Goal: Task Accomplishment & Management: Complete application form

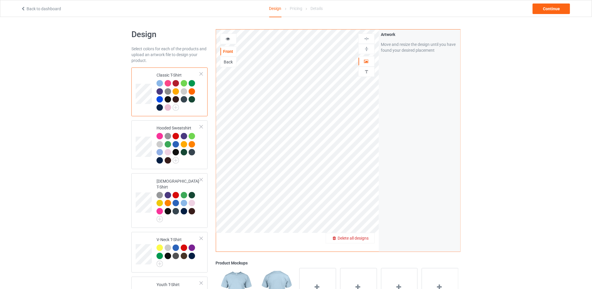
click at [368, 236] on span "Delete all designs" at bounding box center [353, 238] width 31 height 5
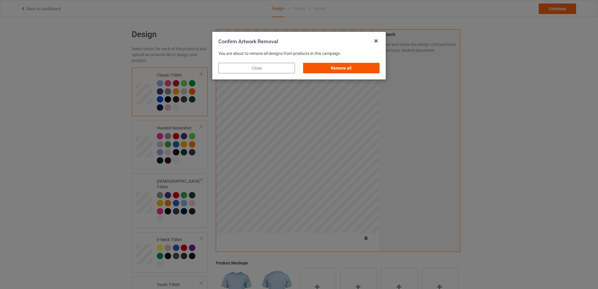
click at [362, 67] on div "Remove all" at bounding box center [341, 68] width 77 height 11
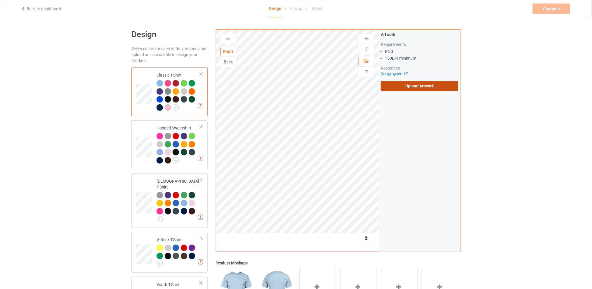
click at [404, 84] on label "Upload Artwork" at bounding box center [419, 86] width 77 height 10
click at [0, 0] on input "Upload Artwork" at bounding box center [0, 0] width 0 height 0
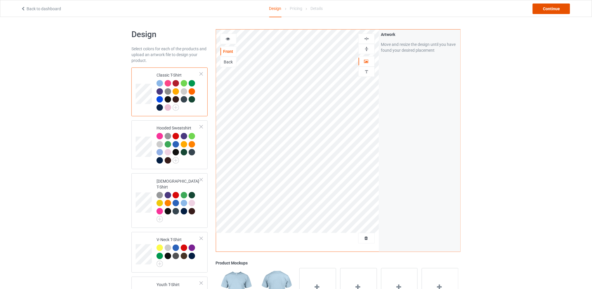
click at [547, 6] on div "Continue" at bounding box center [551, 9] width 37 height 11
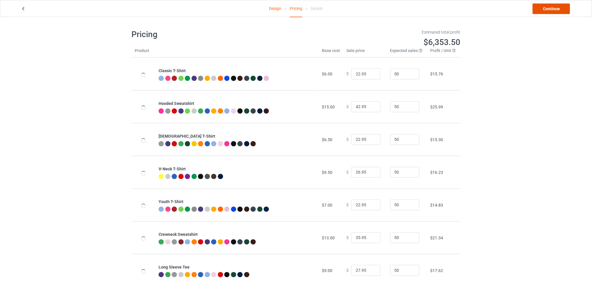
click at [545, 6] on link "Continue" at bounding box center [551, 9] width 37 height 11
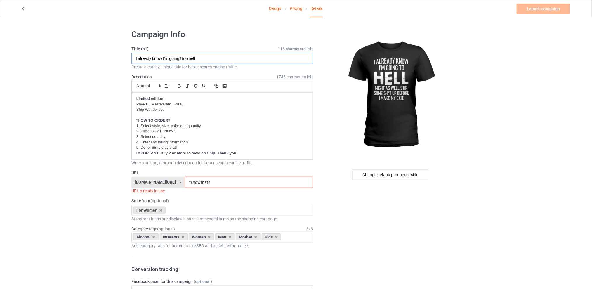
click at [183, 57] on input "I already know I'm going ttoo hell" at bounding box center [222, 58] width 182 height 11
type input "I already know I'm going too hell"
drag, startPoint x: 216, startPoint y: 182, endPoint x: 188, endPoint y: 183, distance: 28.1
click at [188, 183] on input "fsnowthats" at bounding box center [249, 182] width 128 height 11
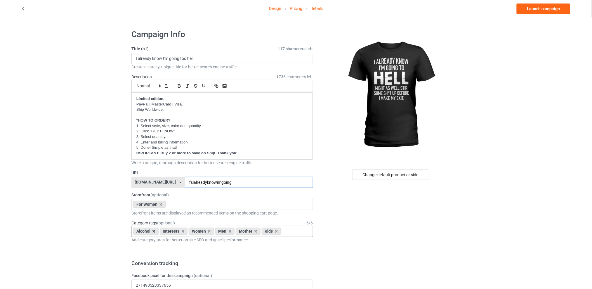
type input "fsialreadyknowimgoing"
click at [153, 231] on icon at bounding box center [153, 231] width 3 height 4
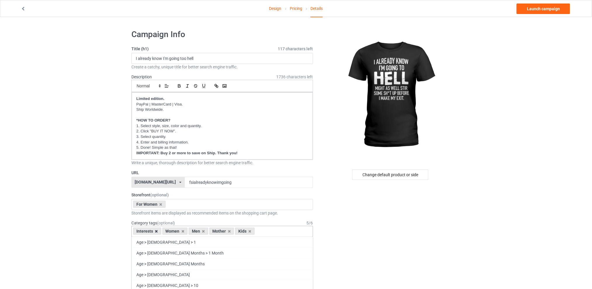
click at [156, 230] on icon at bounding box center [156, 231] width 3 height 4
click at [173, 231] on icon at bounding box center [174, 231] width 3 height 4
click at [179, 231] on icon at bounding box center [179, 231] width 3 height 4
click at [174, 230] on icon at bounding box center [174, 231] width 3 height 4
click at [392, 172] on div "Change default product or side" at bounding box center [390, 174] width 76 height 11
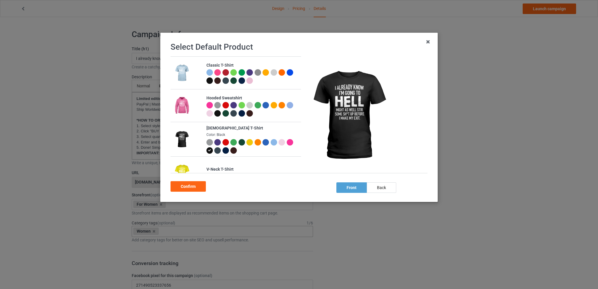
click at [287, 76] on div at bounding box center [290, 72] width 6 height 6
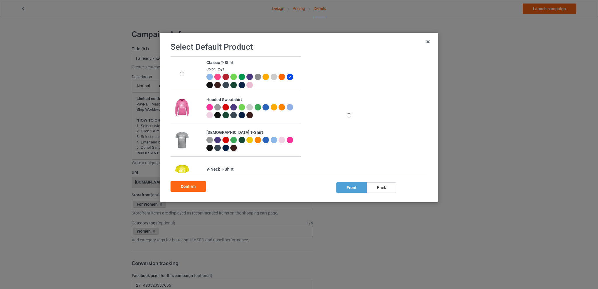
click at [265, 140] on div at bounding box center [266, 140] width 6 height 6
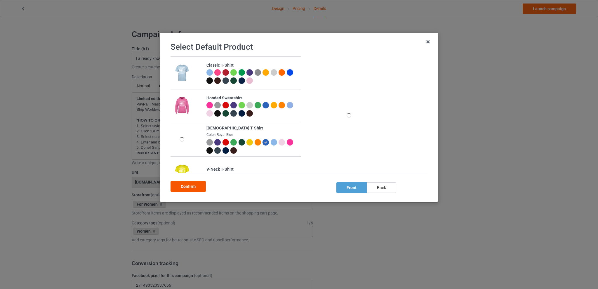
click at [193, 186] on div "Confirm" at bounding box center [188, 186] width 35 height 11
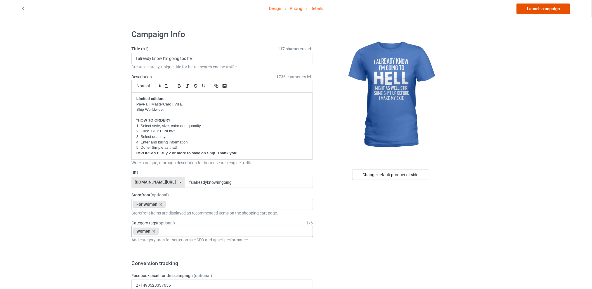
click at [544, 6] on link "Launch campaign" at bounding box center [543, 9] width 53 height 11
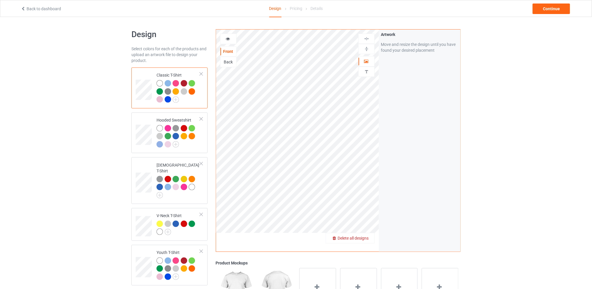
click at [362, 238] on span "Delete all designs" at bounding box center [353, 238] width 31 height 5
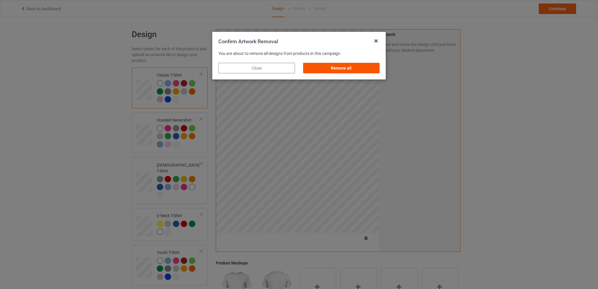
click at [357, 71] on div "Remove all" at bounding box center [341, 68] width 77 height 11
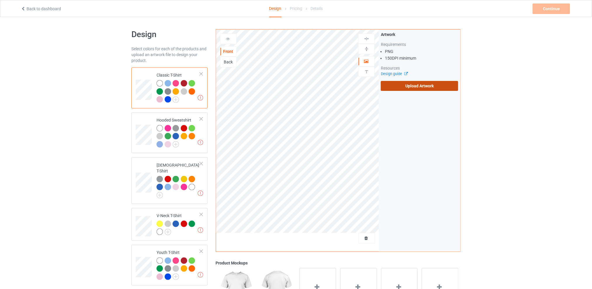
click at [404, 83] on label "Upload Artwork" at bounding box center [419, 86] width 77 height 10
click at [0, 0] on input "Upload Artwork" at bounding box center [0, 0] width 0 height 0
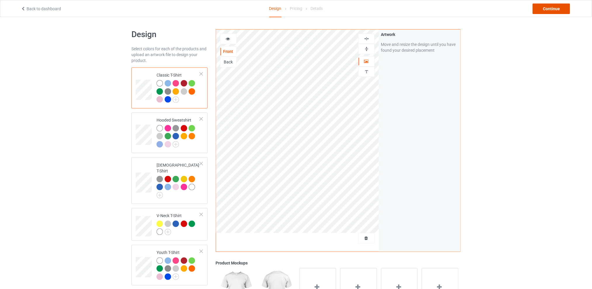
click at [550, 7] on div "Continue" at bounding box center [551, 9] width 37 height 11
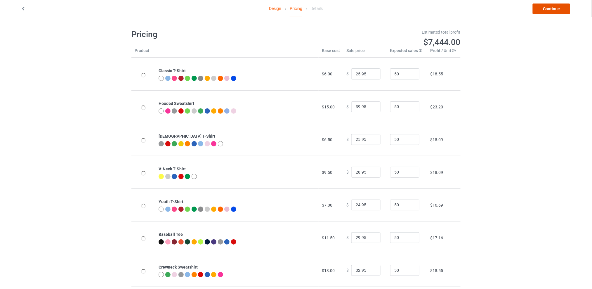
click at [547, 7] on link "Continue" at bounding box center [551, 9] width 37 height 11
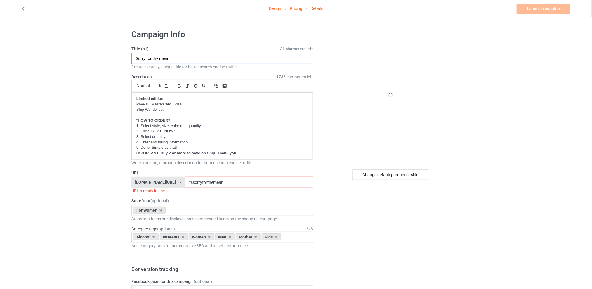
drag, startPoint x: 200, startPoint y: 59, endPoint x: 103, endPoint y: 59, distance: 97.2
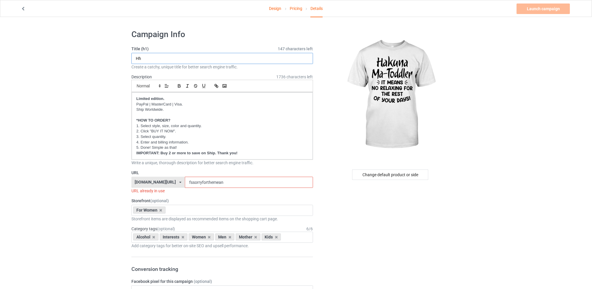
type input "H"
type input "Hakuna Ma-Toddler"
drag, startPoint x: 232, startPoint y: 181, endPoint x: 173, endPoint y: 182, distance: 58.4
click at [173, 182] on div "tattooskullfashion.com/ skulltattoosfashion.com/ tattooskullfashion.com/ teechi…" at bounding box center [222, 182] width 182 height 11
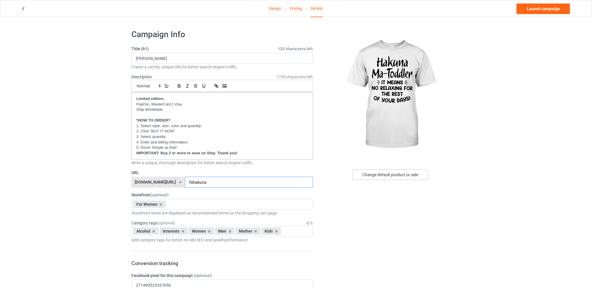
type input "fshakuna"
click at [374, 175] on div "Change default product or side" at bounding box center [390, 174] width 76 height 11
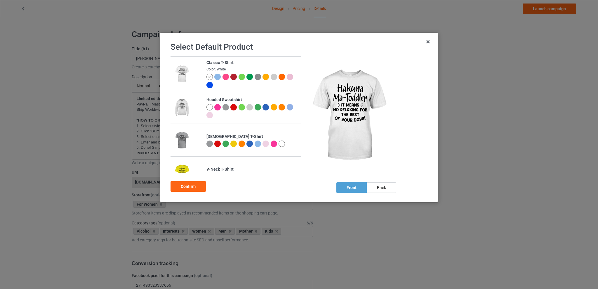
click at [265, 144] on div at bounding box center [266, 143] width 6 height 6
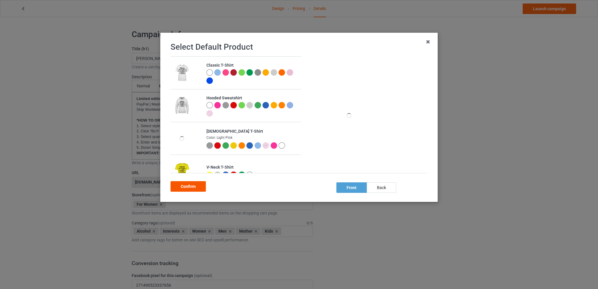
click at [189, 185] on div "Confirm" at bounding box center [188, 186] width 35 height 11
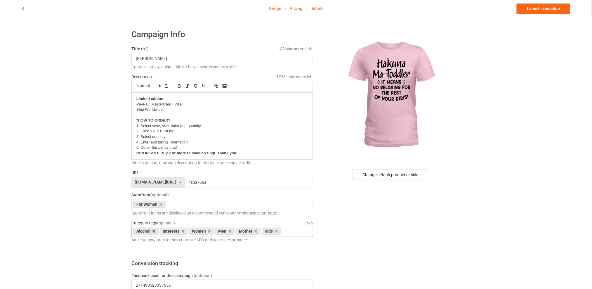
click at [153, 232] on icon at bounding box center [153, 231] width 3 height 4
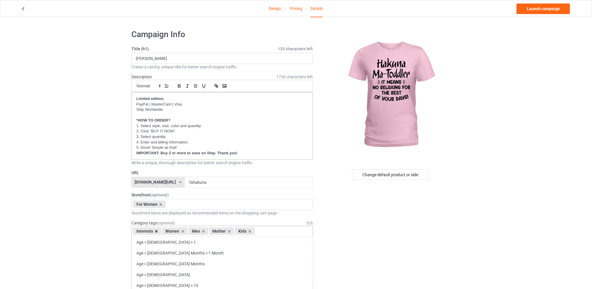
click at [157, 231] on icon at bounding box center [156, 231] width 3 height 4
click at [173, 229] on icon at bounding box center [174, 231] width 3 height 4
click at [179, 231] on icon at bounding box center [179, 231] width 3 height 4
click at [174, 231] on icon at bounding box center [174, 231] width 3 height 4
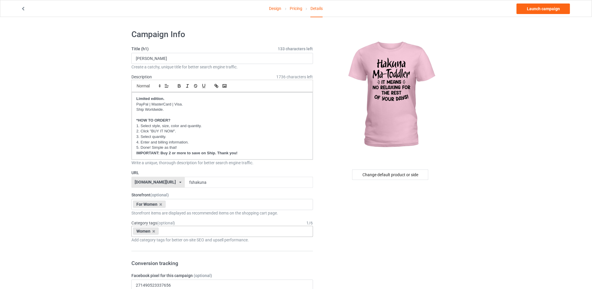
click at [544, 10] on link "Launch campaign" at bounding box center [543, 9] width 53 height 11
